Goal: Use online tool/utility: Utilize a website feature to perform a specific function

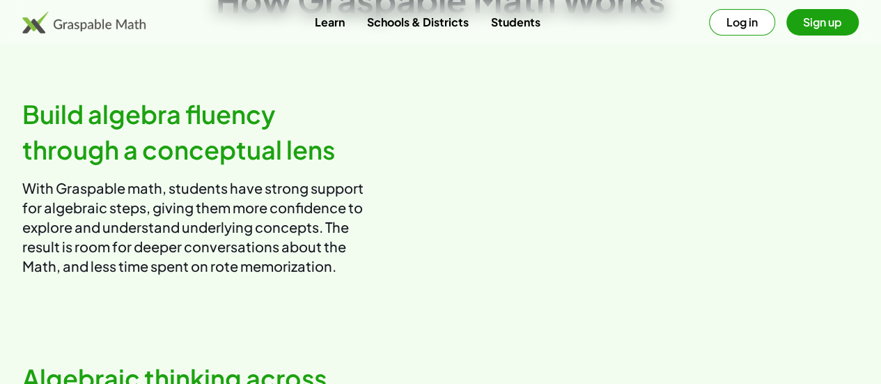
scroll to position [755, 0]
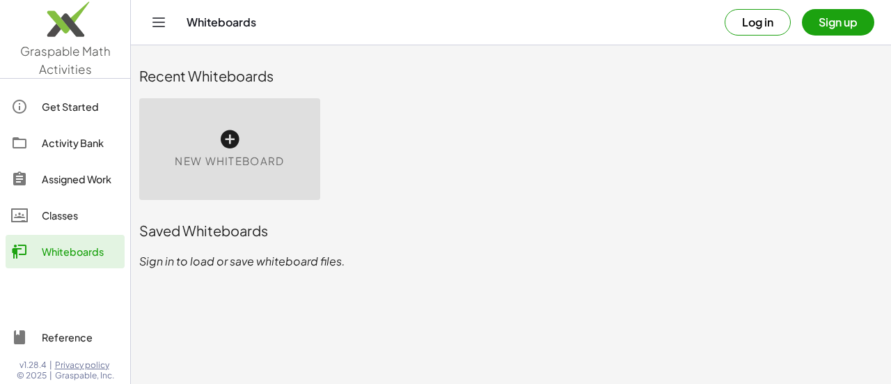
click at [237, 125] on div "New Whiteboard" at bounding box center [229, 149] width 181 height 102
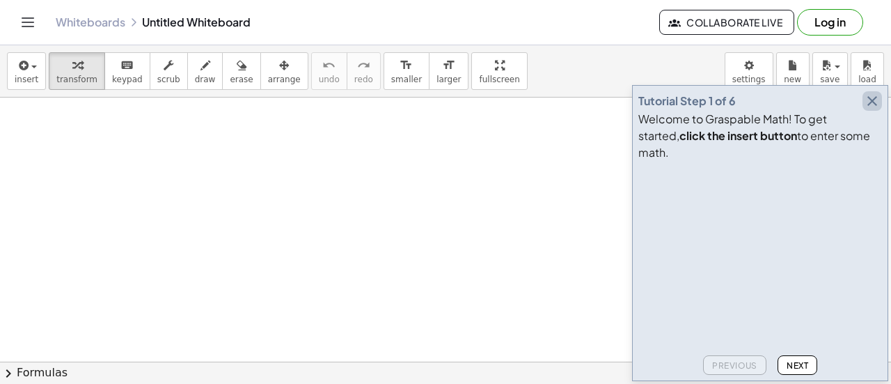
click at [874, 109] on icon "button" at bounding box center [872, 101] width 17 height 17
click at [136, 17] on icon at bounding box center [133, 22] width 11 height 11
click at [794, 366] on span "Next" at bounding box center [798, 365] width 22 height 10
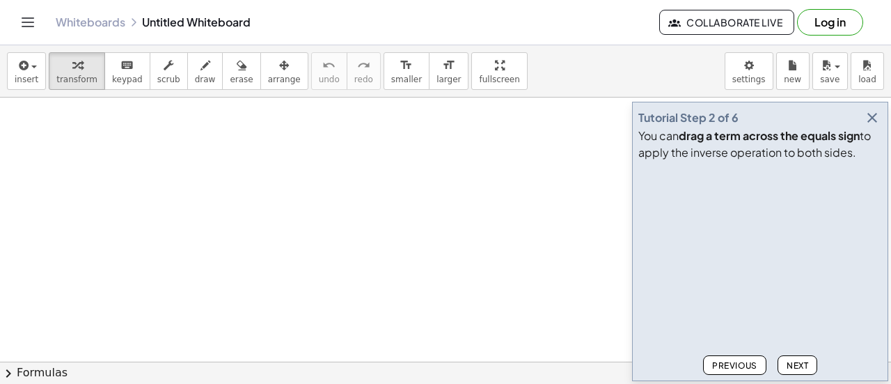
click at [799, 373] on button "Next" at bounding box center [798, 364] width 40 height 19
click at [803, 377] on div "Tutorial Step 3 of 6 You can click on an operator to simplify . Graspable math …" at bounding box center [760, 241] width 256 height 279
click at [805, 379] on div "Tutorial Step 3 of 6 You can click on an operator to simplify . Graspable math …" at bounding box center [760, 241] width 256 height 279
click at [882, 126] on div "Tutorial Step 3 of 6" at bounding box center [761, 117] width 244 height 19
click at [877, 127] on button "button" at bounding box center [872, 117] width 19 height 19
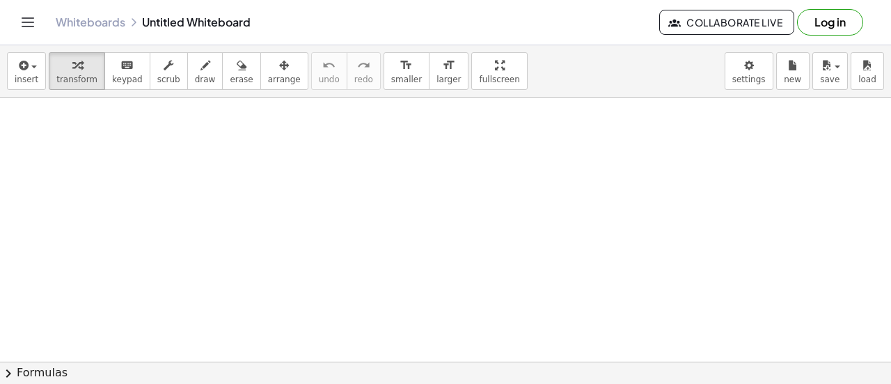
click at [123, 173] on div at bounding box center [445, 361] width 891 height 528
click at [18, 376] on button "chevron_right Formulas" at bounding box center [445, 372] width 891 height 22
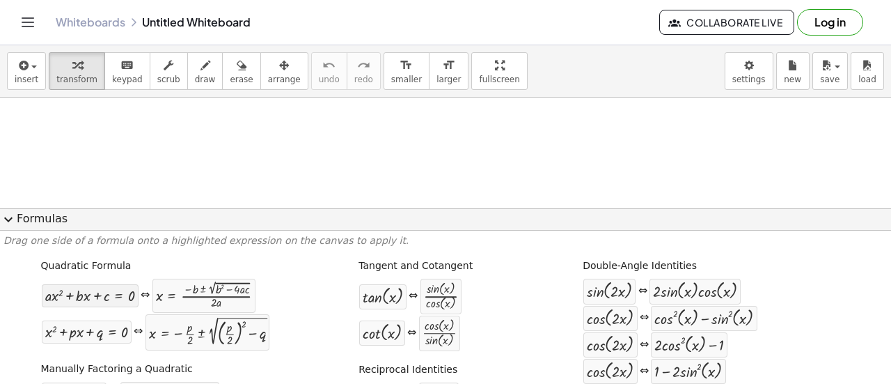
click at [128, 299] on div at bounding box center [90, 296] width 90 height 16
click at [188, 298] on div at bounding box center [204, 295] width 96 height 26
drag, startPoint x: 188, startPoint y: 298, endPoint x: 182, endPoint y: 150, distance: 147.7
click at [132, 18] on icon at bounding box center [133, 22] width 11 height 11
click at [121, 26] on link "Whiteboards" at bounding box center [91, 22] width 70 height 14
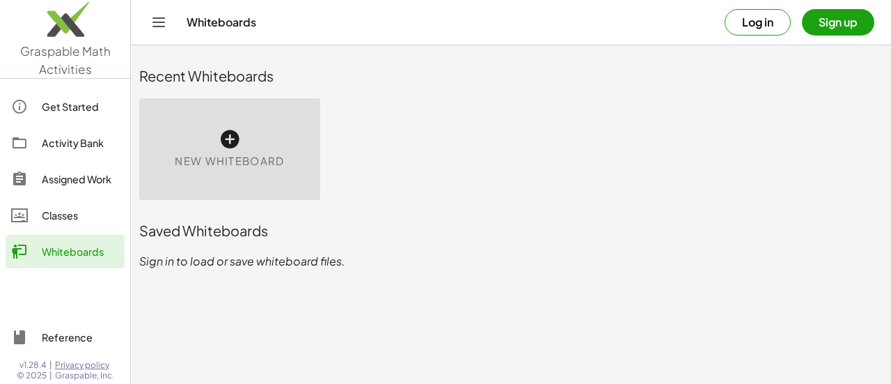
click at [82, 250] on div "Whiteboards" at bounding box center [80, 251] width 77 height 17
click at [77, 244] on div "Whiteboards" at bounding box center [80, 251] width 77 height 17
click at [76, 249] on div "Whiteboards" at bounding box center [80, 251] width 77 height 17
click at [72, 249] on div "Whiteboards" at bounding box center [80, 251] width 77 height 17
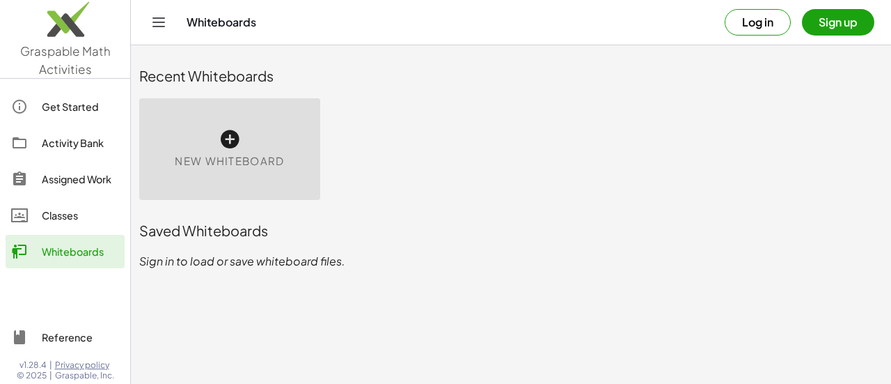
click at [78, 253] on div "Whiteboards" at bounding box center [80, 251] width 77 height 17
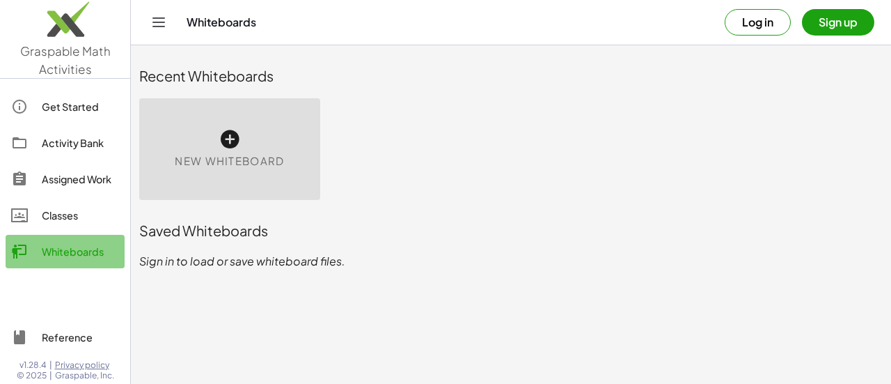
click at [78, 253] on div "Whiteboards" at bounding box center [80, 251] width 77 height 17
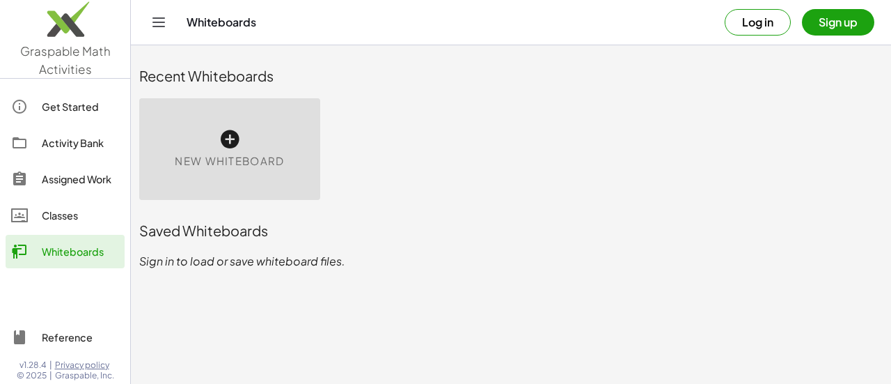
click at [231, 237] on div "Saved Whiteboards" at bounding box center [511, 230] width 744 height 19
click at [54, 251] on div "Whiteboards" at bounding box center [80, 251] width 77 height 17
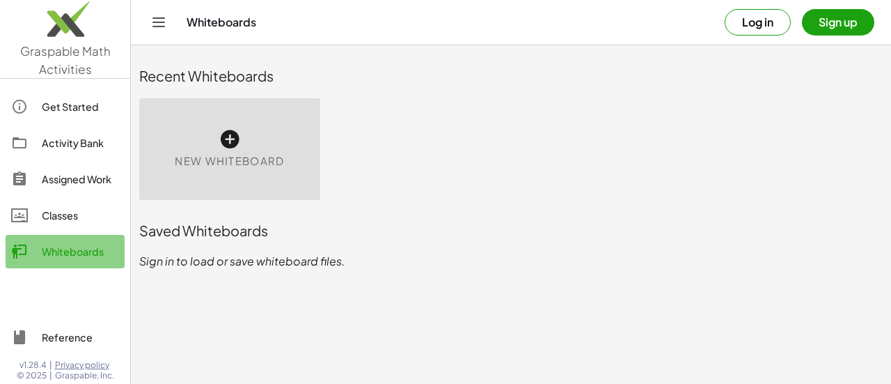
click at [54, 251] on div "Whiteboards" at bounding box center [80, 251] width 77 height 17
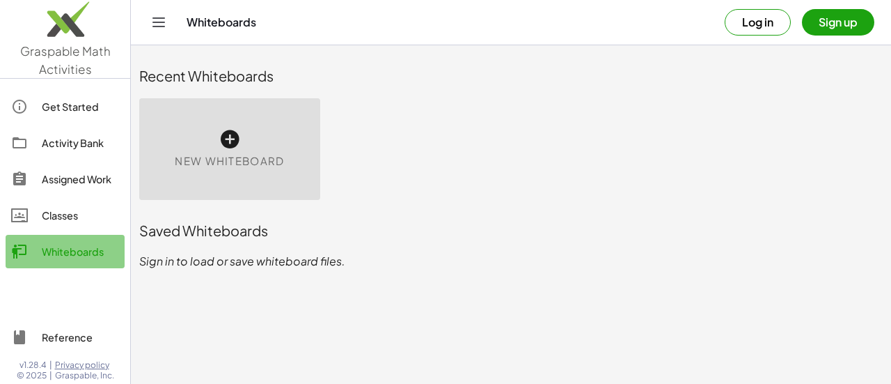
click at [54, 251] on div "Whiteboards" at bounding box center [80, 251] width 77 height 17
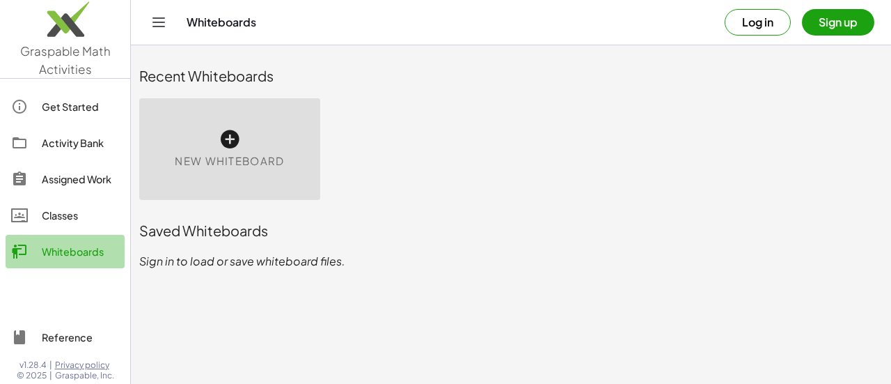
click at [54, 251] on div "Whiteboards" at bounding box center [80, 251] width 77 height 17
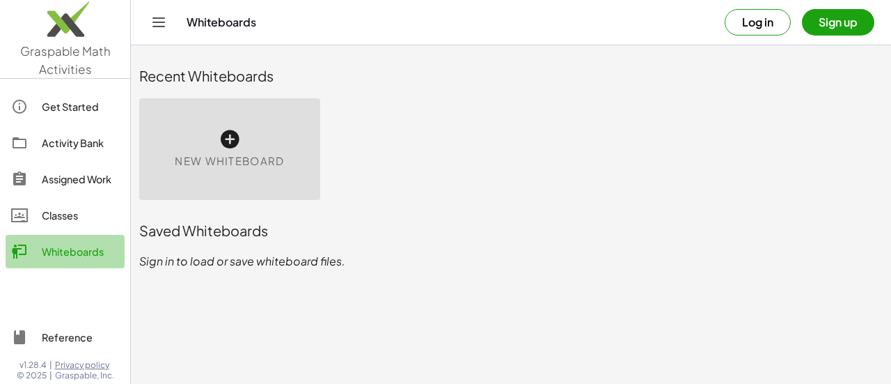
click at [54, 251] on div "Whiteboards" at bounding box center [80, 251] width 77 height 17
click at [56, 252] on div "Whiteboards" at bounding box center [80, 251] width 77 height 17
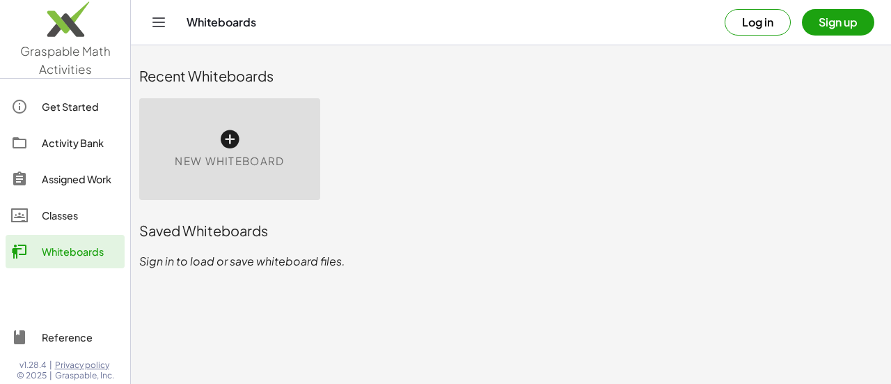
drag, startPoint x: 159, startPoint y: 229, endPoint x: 214, endPoint y: 150, distance: 97.0
click at [214, 150] on div "New Whiteboard" at bounding box center [229, 149] width 181 height 102
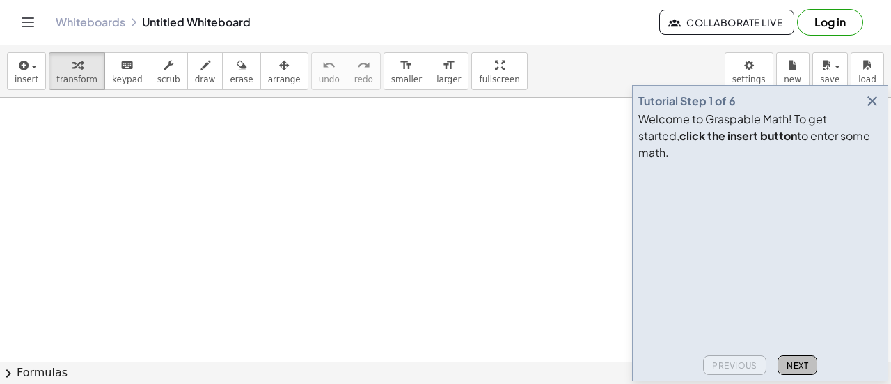
click at [802, 366] on span "Next" at bounding box center [798, 365] width 22 height 10
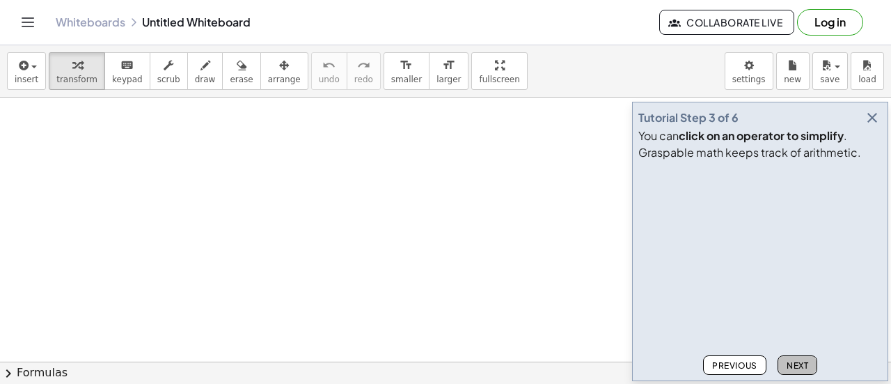
click at [802, 366] on span "Next" at bounding box center [798, 365] width 22 height 10
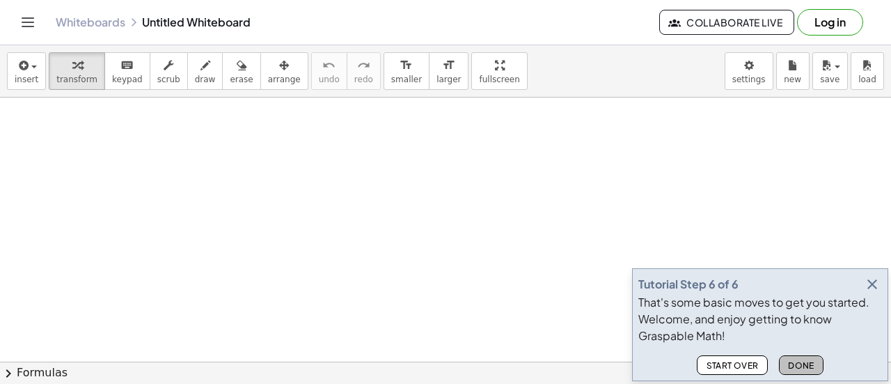
click at [802, 366] on span "Done" at bounding box center [801, 365] width 26 height 10
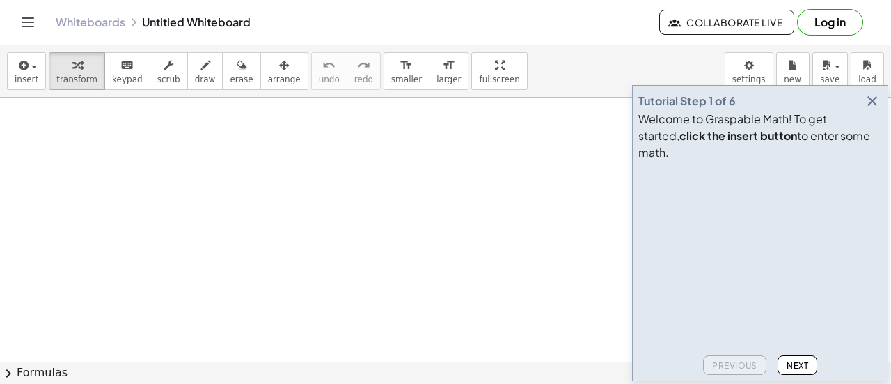
click at [869, 109] on icon "button" at bounding box center [872, 101] width 17 height 17
click at [870, 109] on icon "button" at bounding box center [872, 101] width 17 height 17
click at [796, 357] on button "Next" at bounding box center [798, 364] width 40 height 19
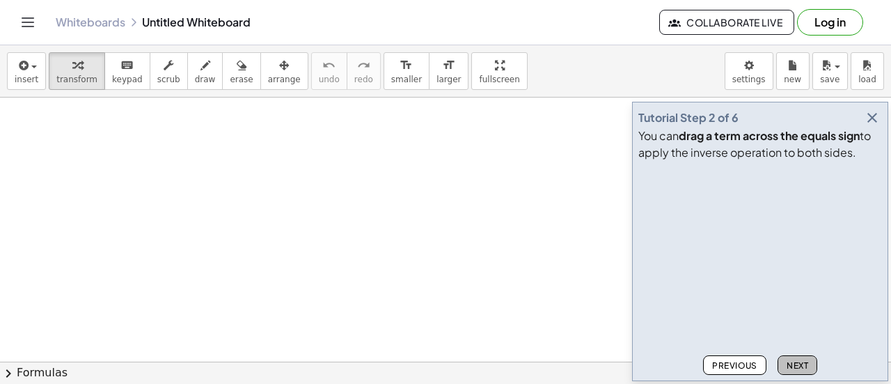
click at [796, 357] on button "Next" at bounding box center [798, 364] width 40 height 19
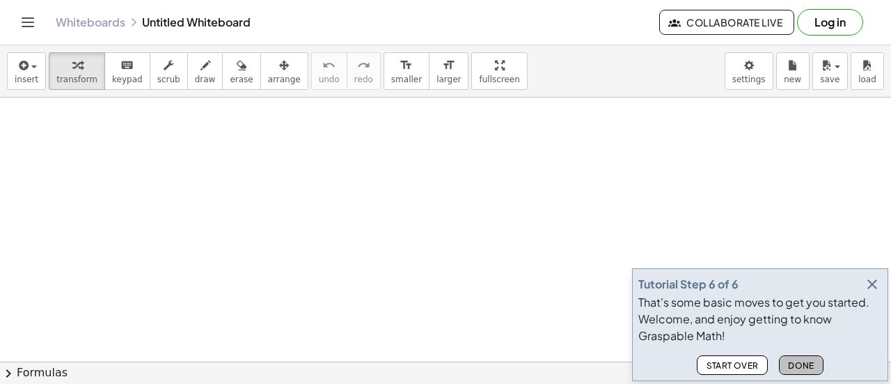
click at [796, 357] on button "Done" at bounding box center [801, 364] width 45 height 19
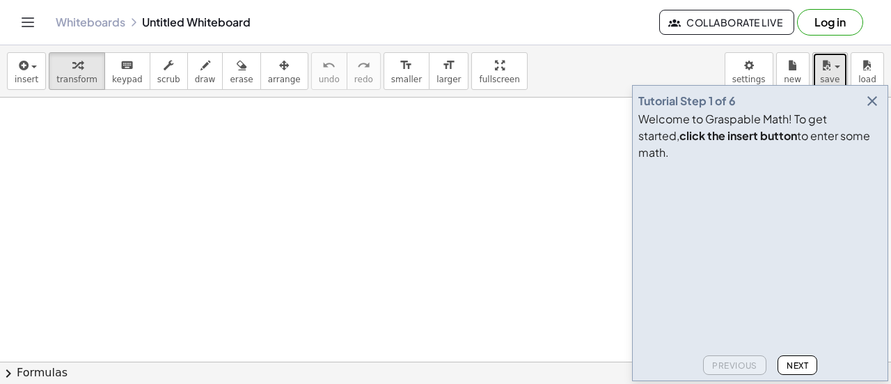
click at [841, 54] on button "save" at bounding box center [831, 71] width 36 height 38
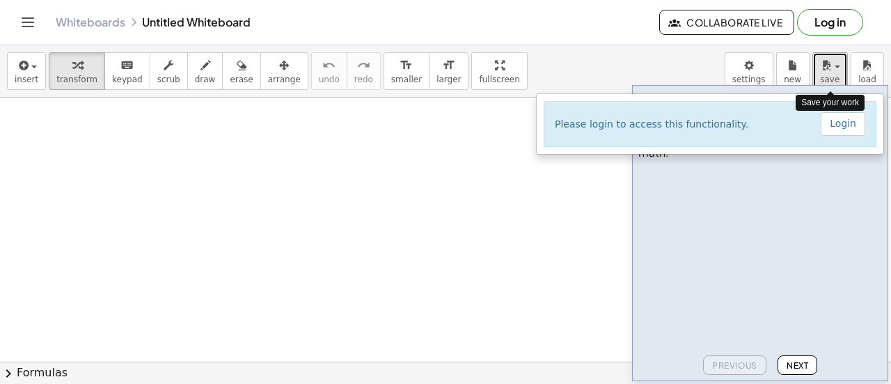
click at [828, 53] on button "save" at bounding box center [831, 71] width 36 height 38
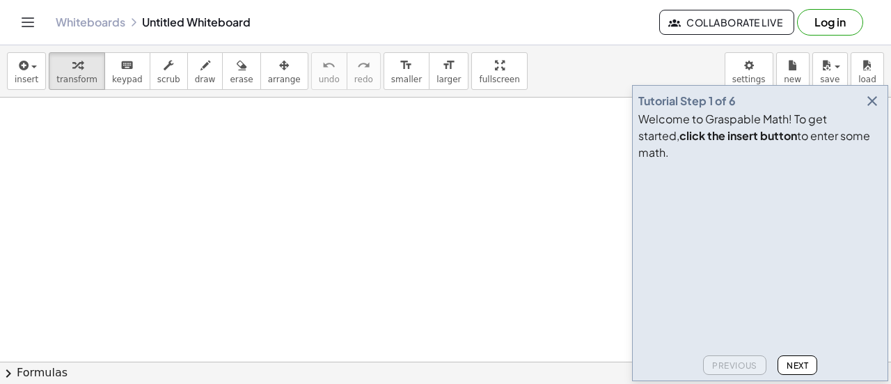
click at [875, 109] on icon "button" at bounding box center [872, 101] width 17 height 17
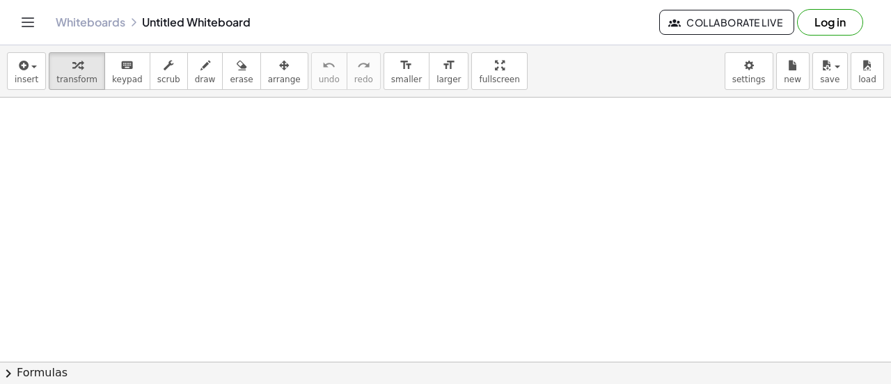
click at [830, 72] on icon "button" at bounding box center [826, 65] width 13 height 17
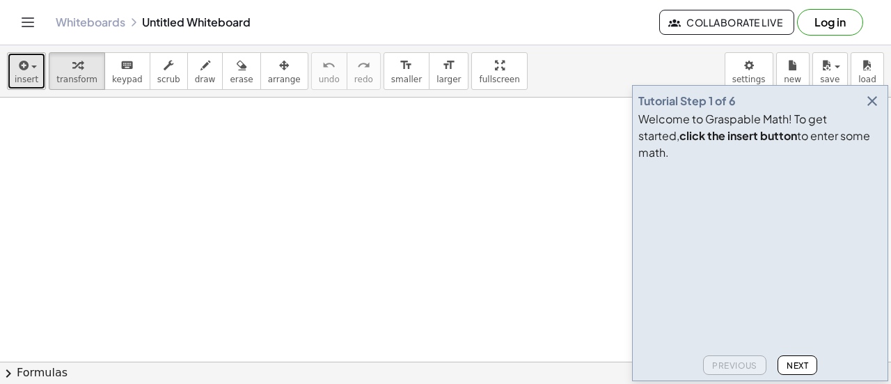
click at [22, 72] on icon "button" at bounding box center [22, 65] width 13 height 17
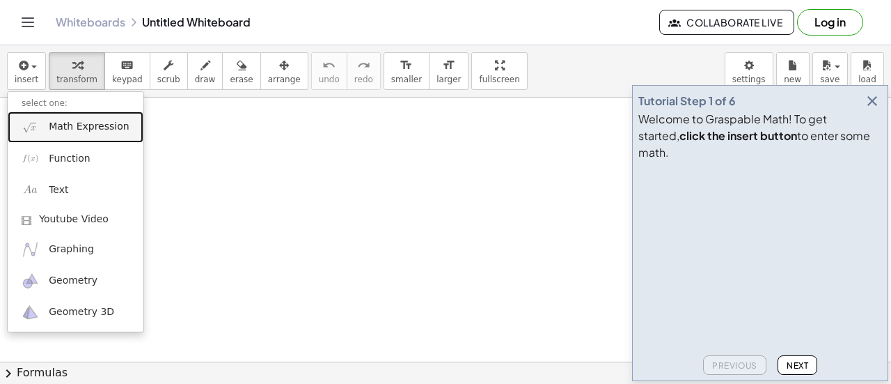
click at [75, 131] on span "Math Expression" at bounding box center [89, 127] width 80 height 14
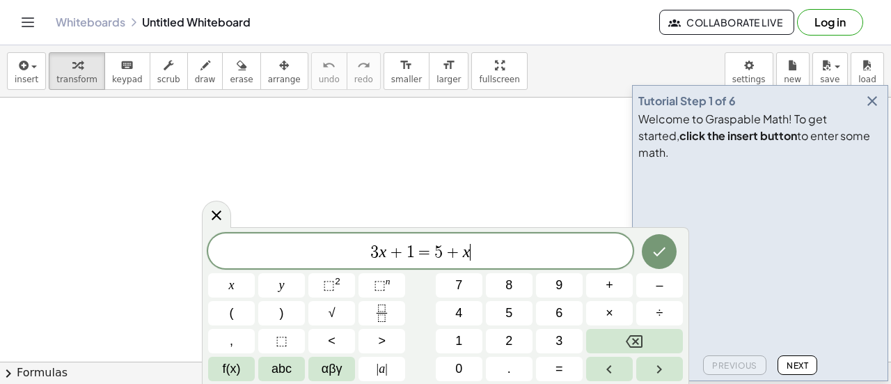
click at [481, 257] on span "3 x + 1 = 5 + x ​" at bounding box center [420, 251] width 425 height 19
click at [214, 210] on icon at bounding box center [216, 215] width 17 height 17
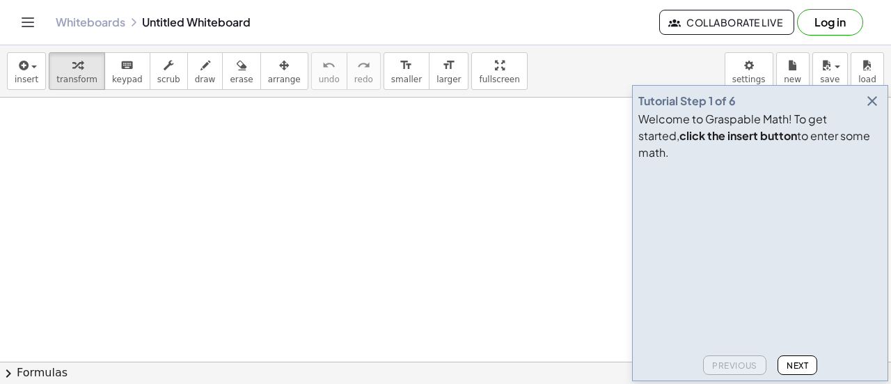
click at [870, 109] on icon "button" at bounding box center [872, 101] width 17 height 17
click at [864, 109] on icon "button" at bounding box center [872, 101] width 17 height 17
